Goal: Task Accomplishment & Management: Use online tool/utility

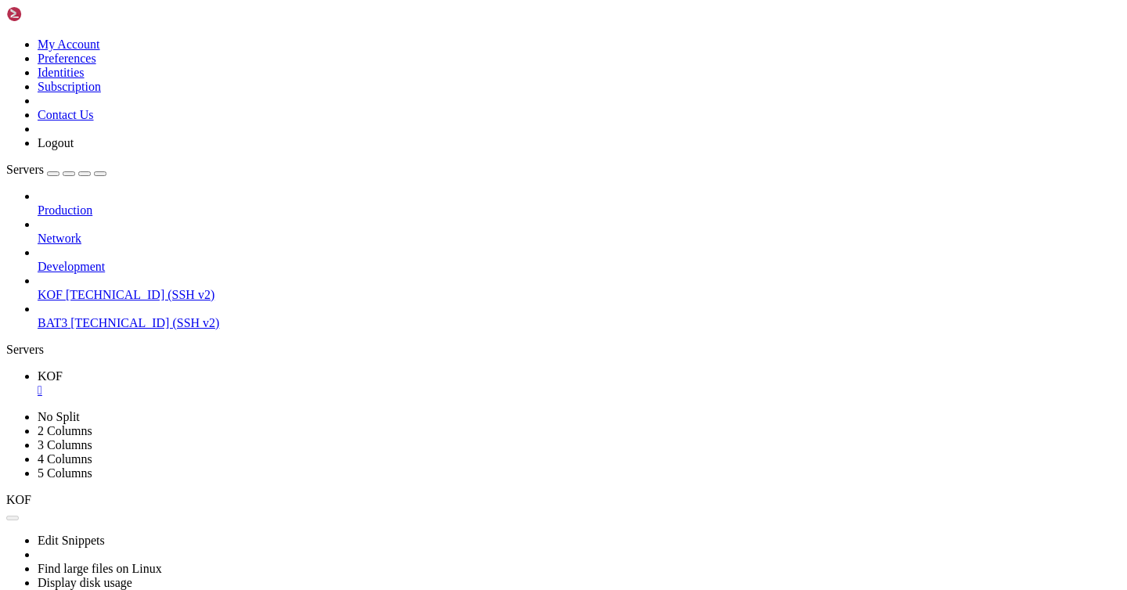
scroll to position [820, 0]
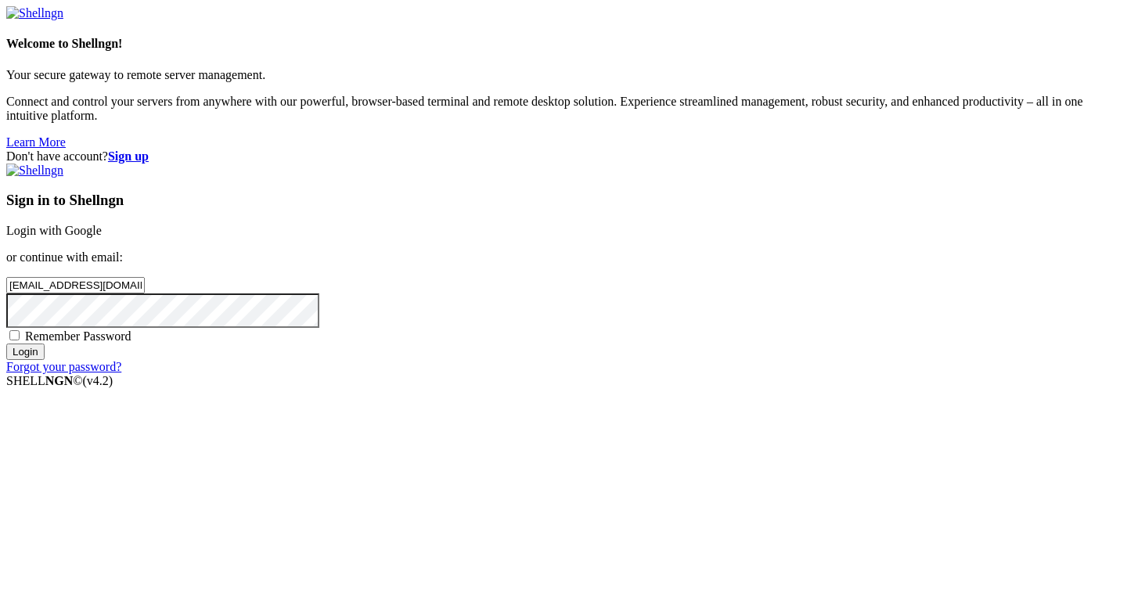
click at [45, 360] on input "Login" at bounding box center [25, 352] width 38 height 16
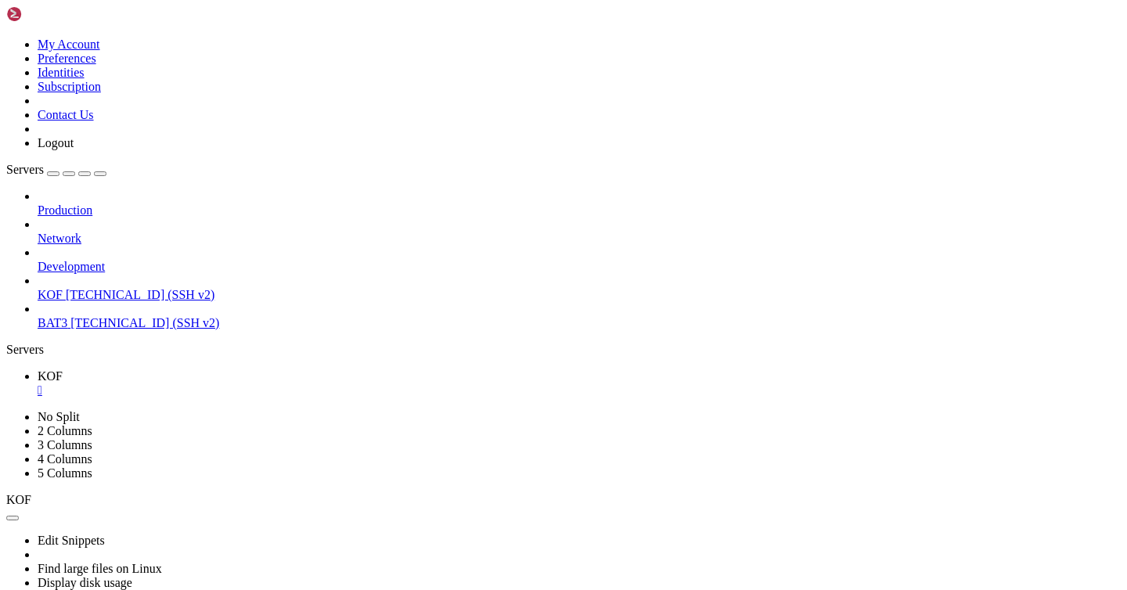
scroll to position [1458, 0]
click at [257, 384] on div "" at bounding box center [579, 391] width 1083 height 14
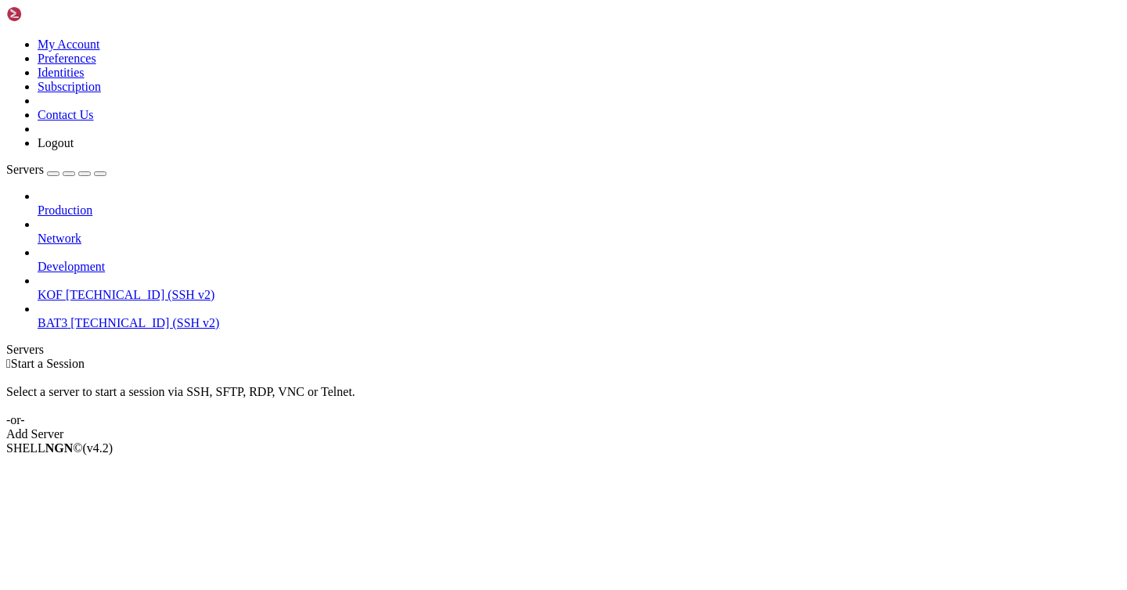
click at [63, 288] on span "KOF" at bounding box center [50, 294] width 25 height 13
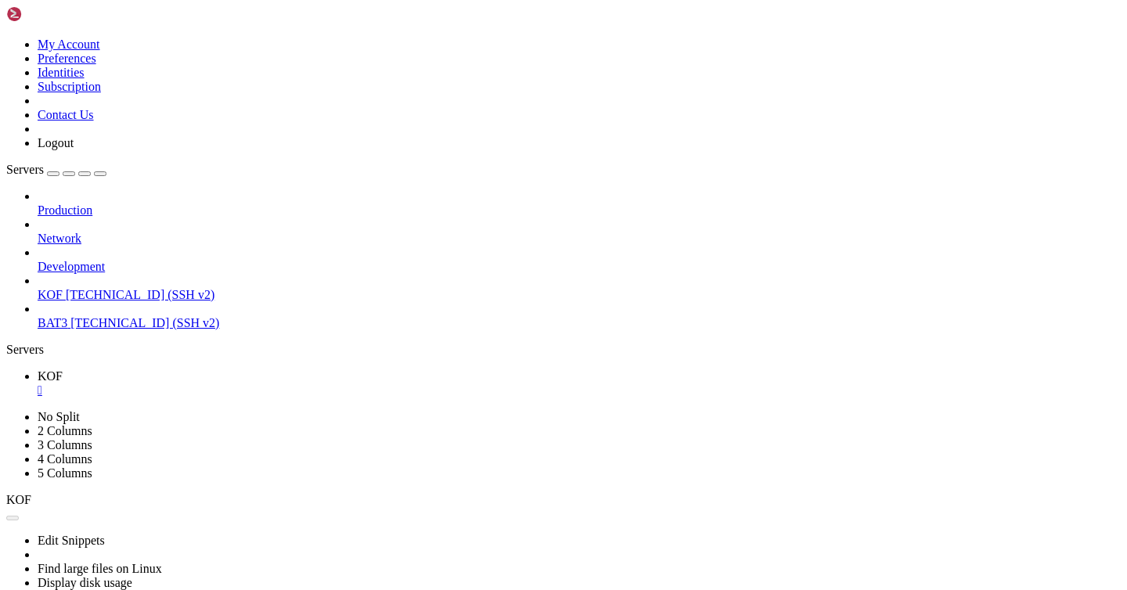
scroll to position [0, 0]
